Goal: Check status: Check status

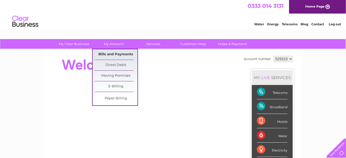
click at [120, 54] on link "Bills and Payments" at bounding box center [115, 54] width 43 height 10
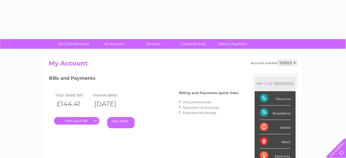
click at [82, 121] on link "." at bounding box center [76, 121] width 45 height 8
